Goal: Task Accomplishment & Management: Use online tool/utility

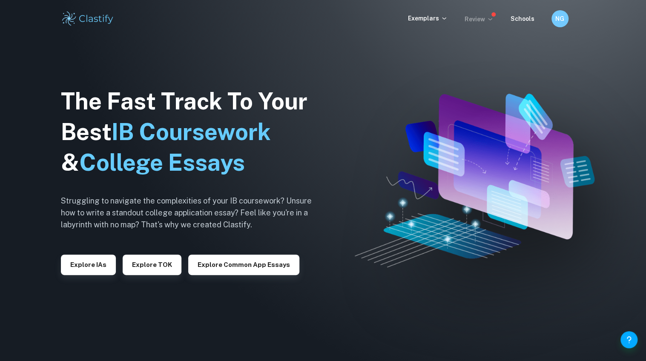
click at [474, 14] on p "Review" at bounding box center [479, 18] width 29 height 9
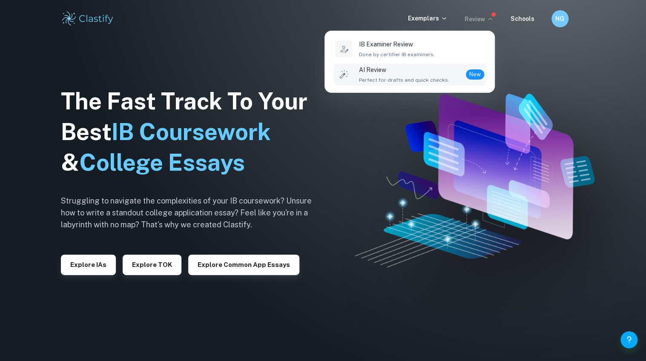
click at [451, 70] on div "AI Review Perfect for drafts and quick checks. New" at bounding box center [421, 74] width 125 height 19
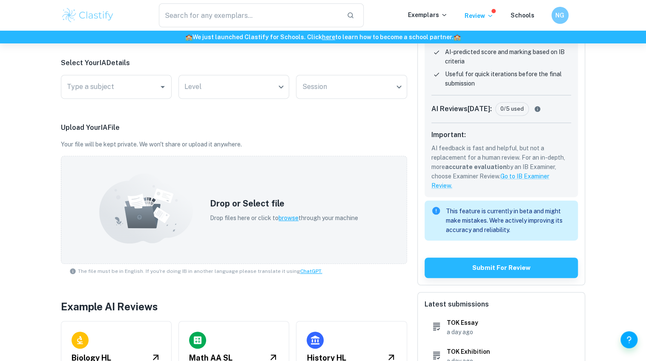
scroll to position [160, 0]
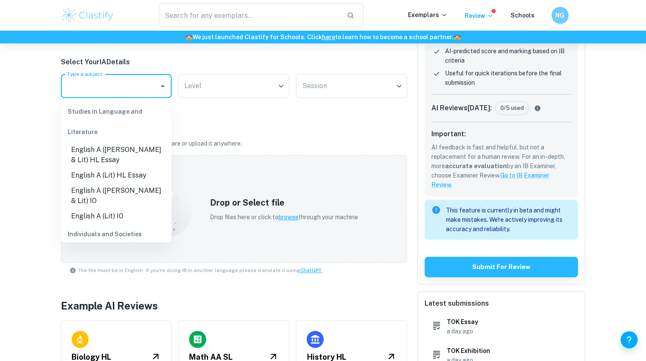
click at [135, 82] on input "Type a subject" at bounding box center [110, 86] width 90 height 16
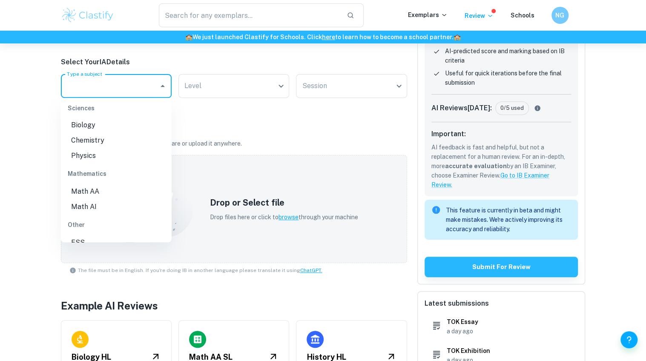
scroll to position [276, 0]
click at [99, 239] on li "ESS" at bounding box center [116, 231] width 111 height 15
type input "ESS"
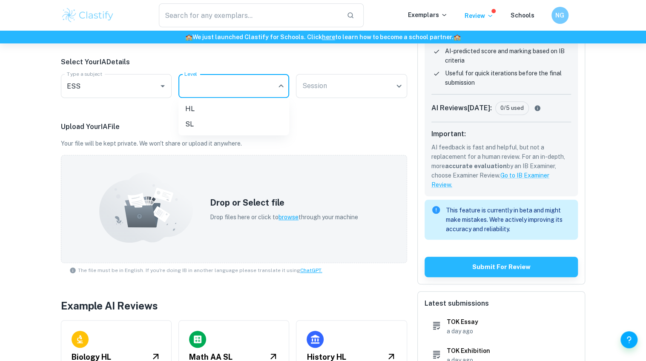
click at [203, 94] on body "​ Exemplars Review Schools NG 🏫 We just launched Clastify for Schools. Click he…" at bounding box center [323, 63] width 646 height 361
click at [317, 99] on div at bounding box center [323, 180] width 646 height 361
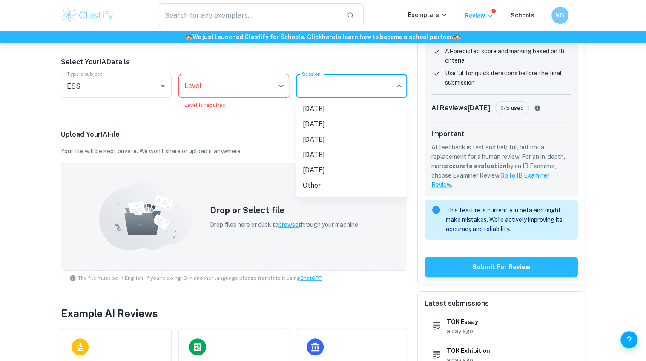
click at [316, 94] on body "​ Exemplars Review Schools NG 🏫 We just launched Clastify for Schools. Click he…" at bounding box center [323, 63] width 646 height 361
click at [321, 125] on li "[DATE]" at bounding box center [351, 124] width 111 height 15
type input "N25"
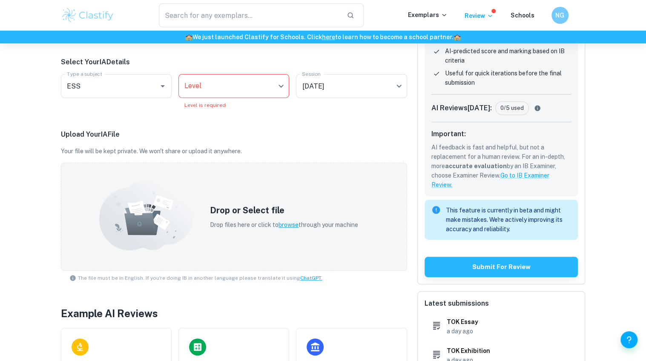
click at [39, 204] on div "Get Instant AI Feedback on Your IB Coursework The most detailed and accurate AI…" at bounding box center [323, 159] width 646 height 553
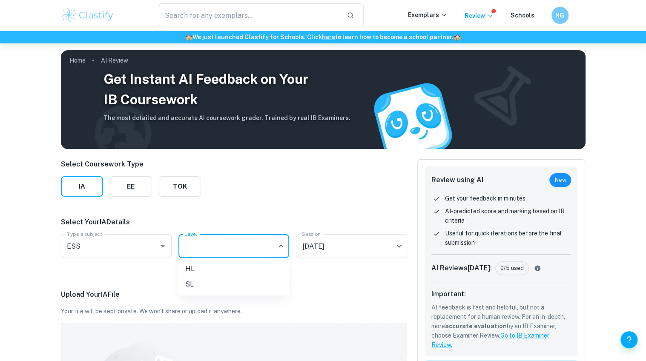
click at [217, 248] on body "​ Exemplars Review Schools NG 🏫 We just launched Clastify for Schools. Click he…" at bounding box center [323, 223] width 646 height 361
click at [223, 286] on li "SL" at bounding box center [234, 284] width 111 height 15
type input "SL"
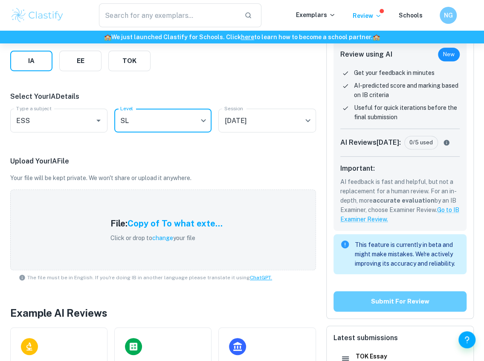
scroll to position [127, 0]
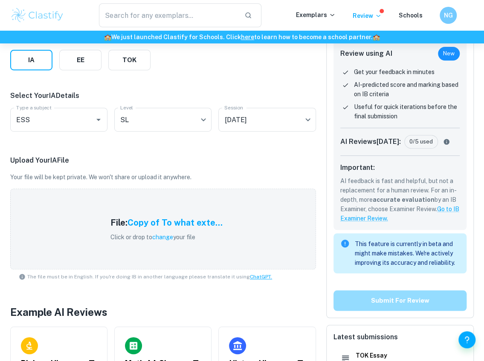
click at [396, 299] on button "Submit for review" at bounding box center [399, 301] width 133 height 20
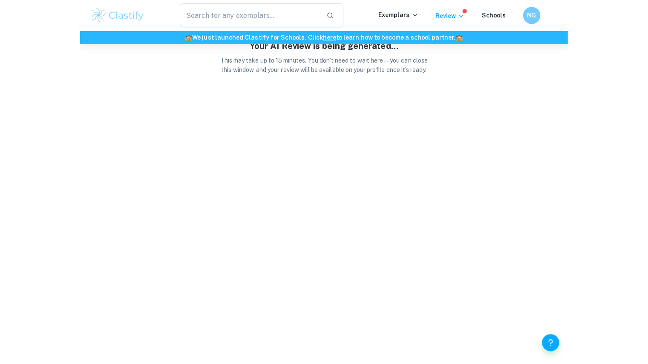
scroll to position [0, 0]
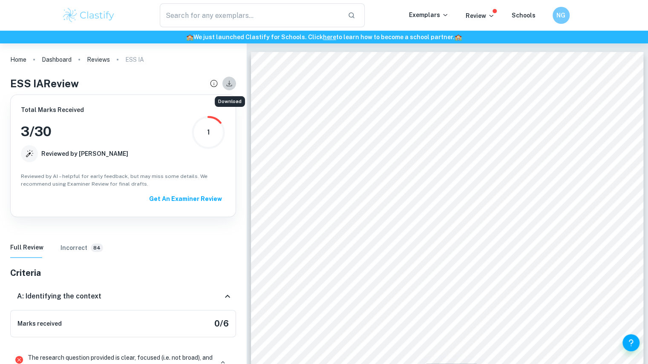
click at [230, 87] on icon "Download" at bounding box center [229, 83] width 9 height 9
